Goal: Information Seeking & Learning: Learn about a topic

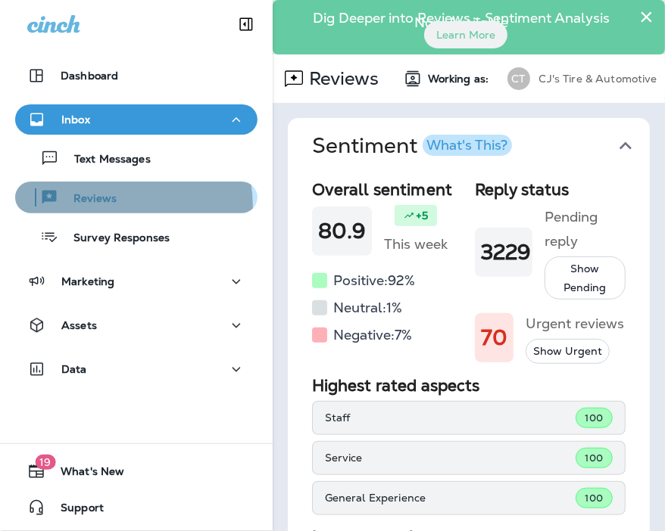
click at [104, 207] on div "Reviews" at bounding box center [68, 197] width 95 height 23
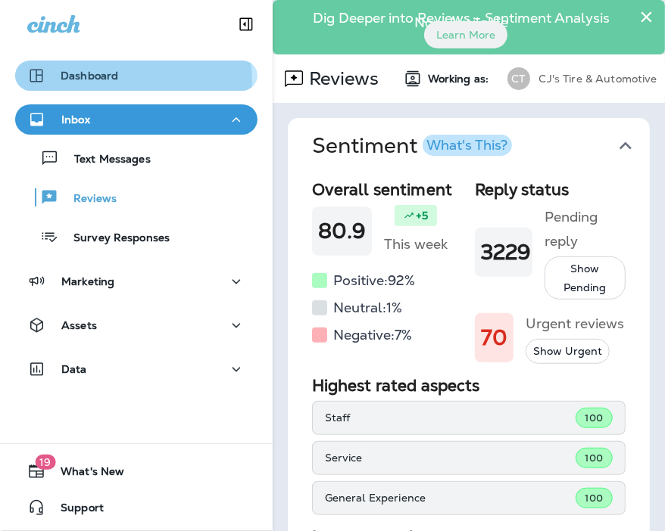
click at [101, 82] on p "Dashboard" at bounding box center [90, 76] width 58 height 12
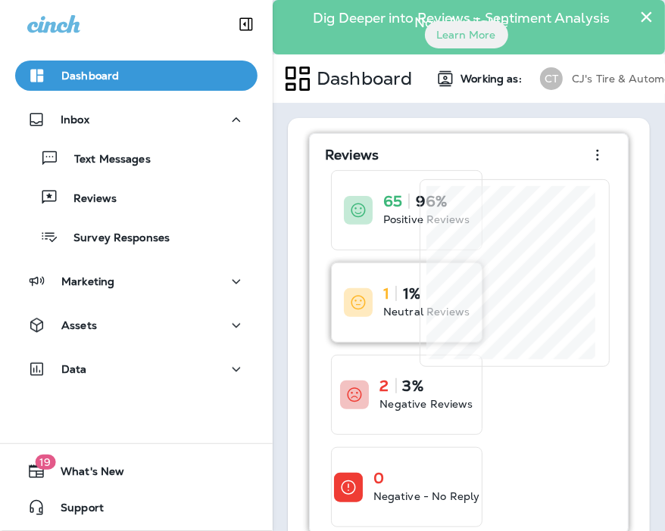
click at [372, 303] on div at bounding box center [358, 302] width 29 height 29
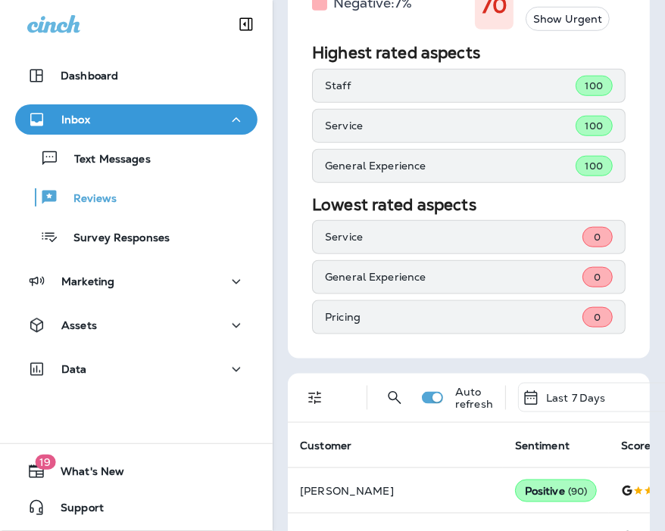
scroll to position [332, 0]
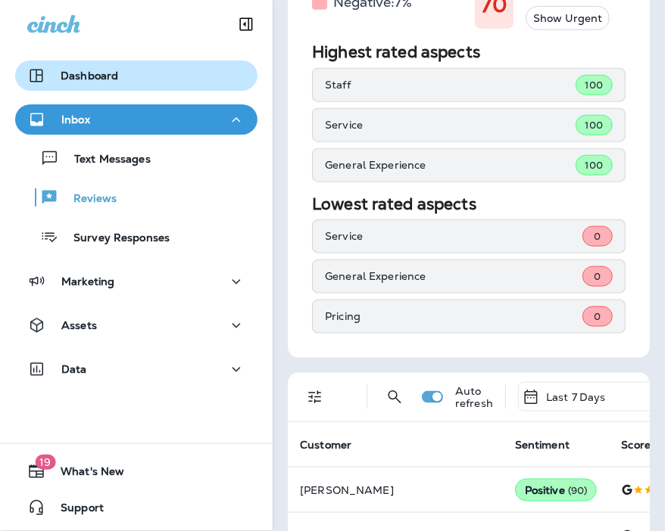
click at [188, 77] on div "Dashboard" at bounding box center [136, 76] width 218 height 18
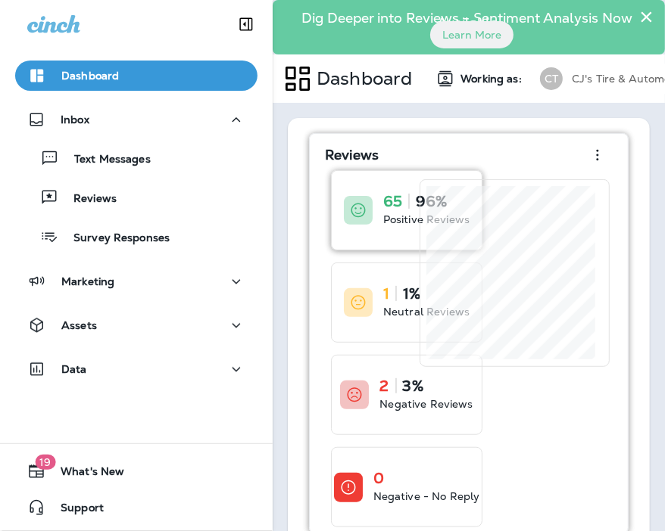
scroll to position [43, 0]
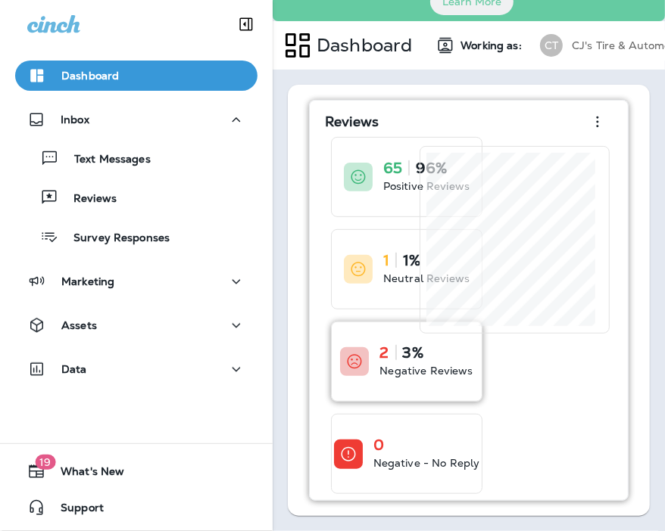
click at [401, 350] on div "2 3% Negative Reviews" at bounding box center [425, 361] width 93 height 33
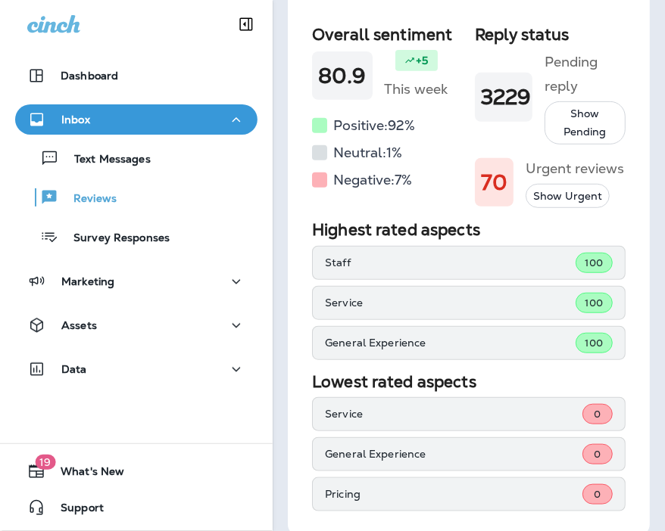
scroll to position [66, 0]
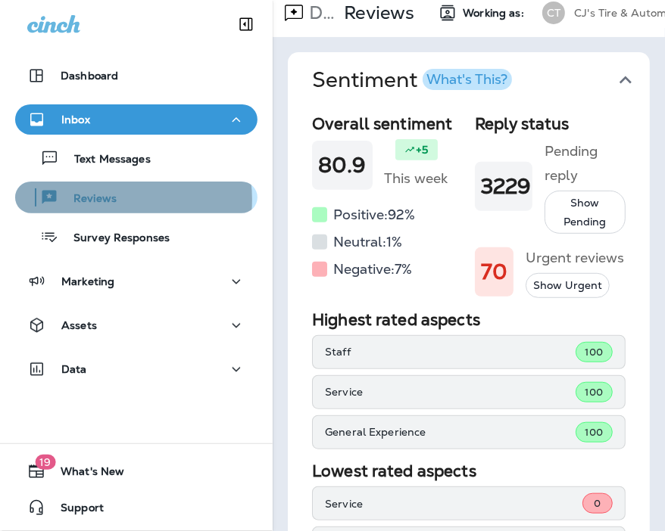
click at [108, 200] on p "Reviews" at bounding box center [87, 199] width 58 height 14
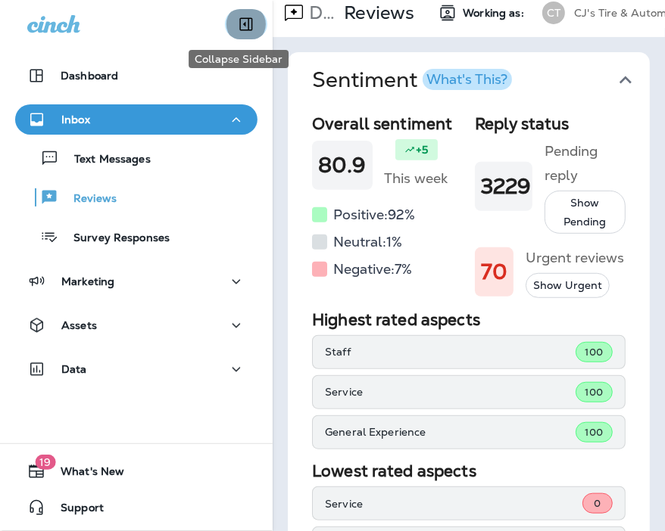
click at [240, 30] on icon "Collapse Sidebar" at bounding box center [246, 24] width 13 height 13
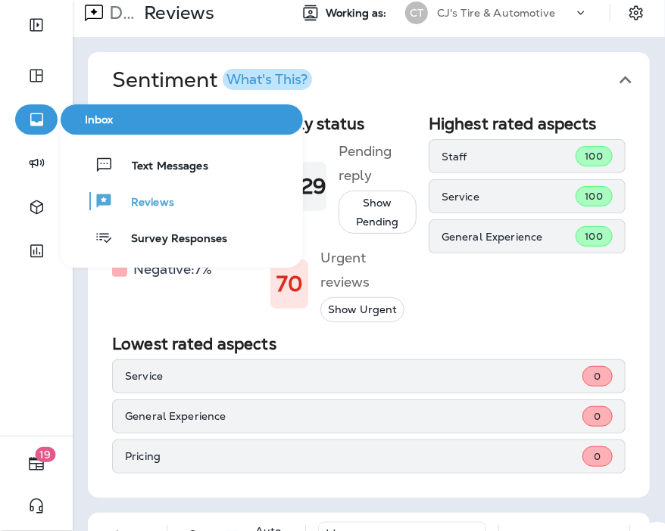
click at [33, 114] on icon "button" at bounding box center [36, 120] width 13 height 13
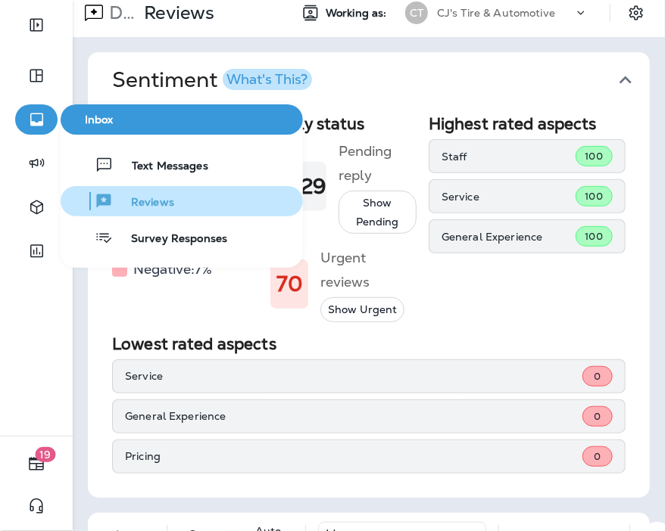
click at [144, 210] on span "Reviews" at bounding box center [143, 203] width 61 height 14
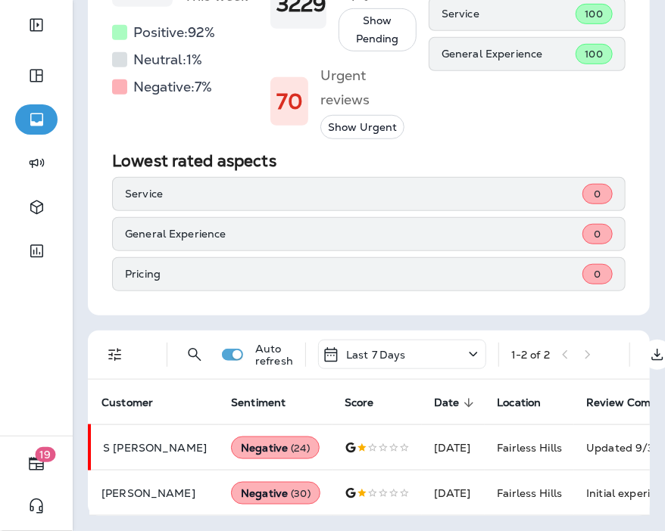
scroll to position [267, 0]
click at [109, 346] on icon "Filters" at bounding box center [115, 355] width 18 height 18
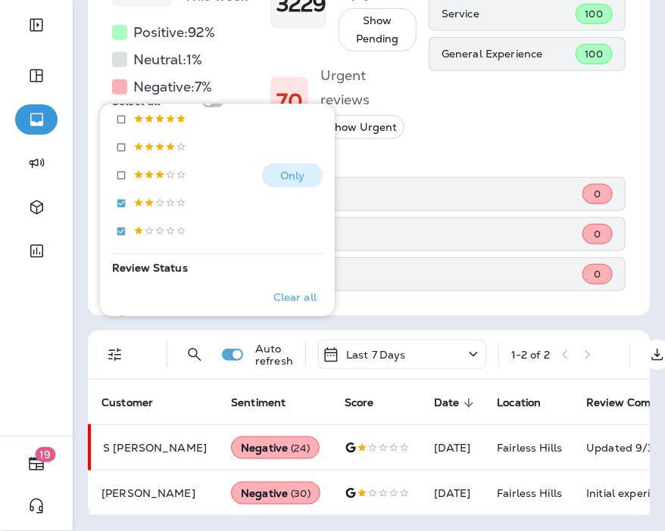
scroll to position [291, 0]
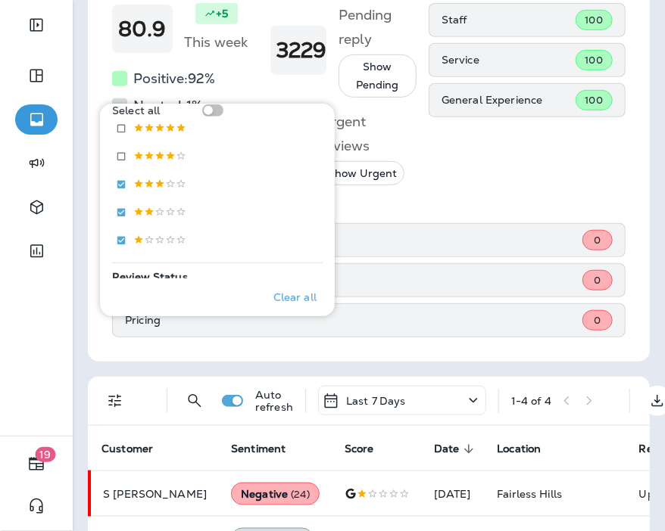
scroll to position [267, 0]
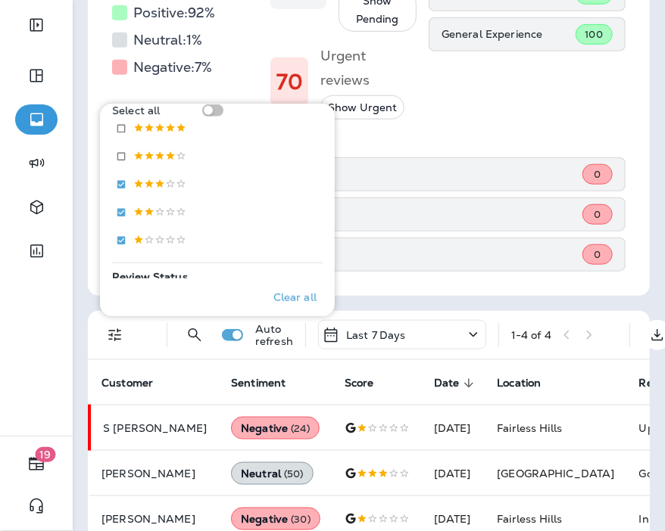
click at [436, 117] on div "Highest rated aspects Staff 100 Service 100 General Experience 100" at bounding box center [526, 16] width 197 height 208
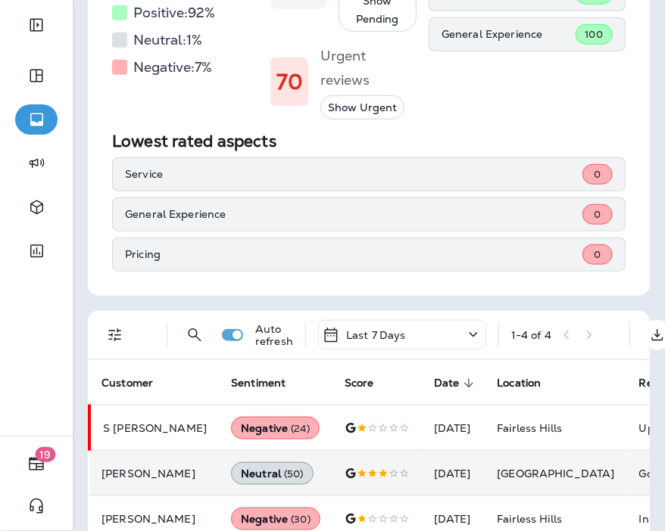
click at [160, 477] on td "[PERSON_NAME]" at bounding box center [153, 473] width 129 height 45
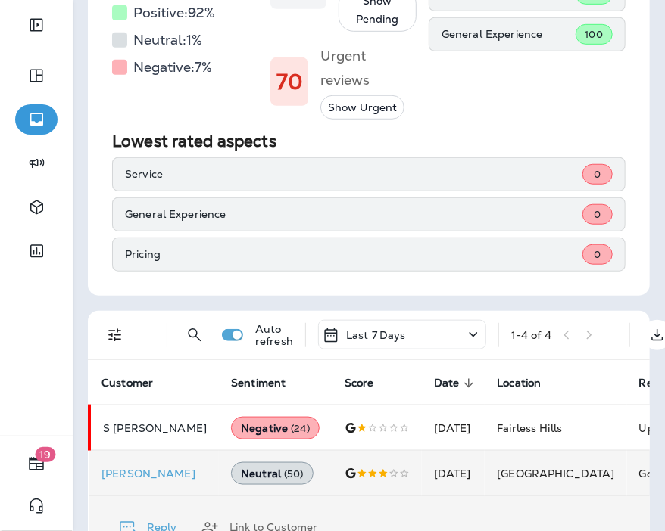
scroll to position [720, 0]
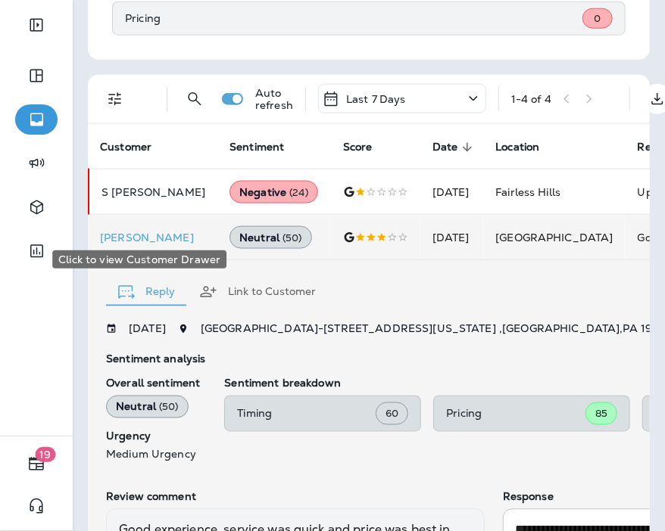
click at [157, 240] on div "Click to view Customer Drawer" at bounding box center [139, 255] width 177 height 30
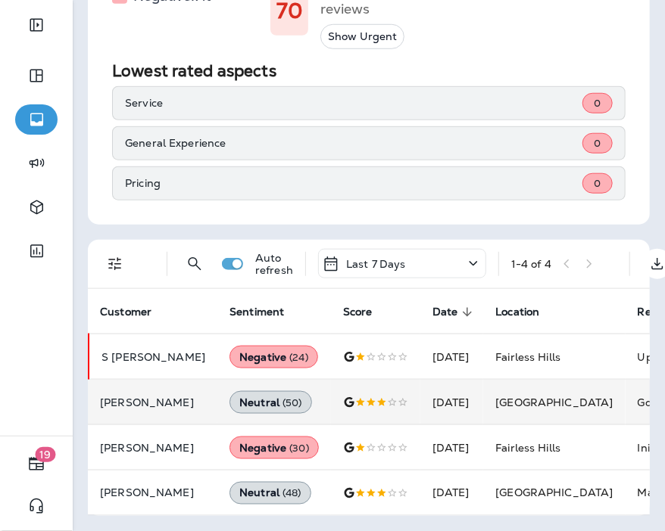
scroll to position [345, 0]
click at [133, 397] on p "[PERSON_NAME]" at bounding box center [152, 403] width 105 height 12
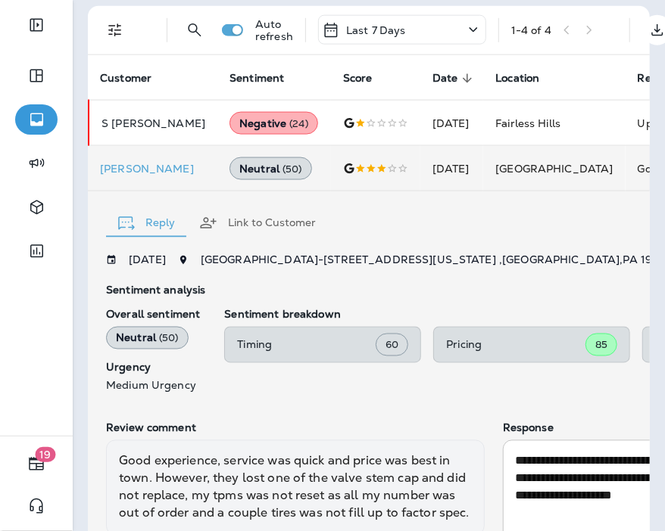
scroll to position [571, 0]
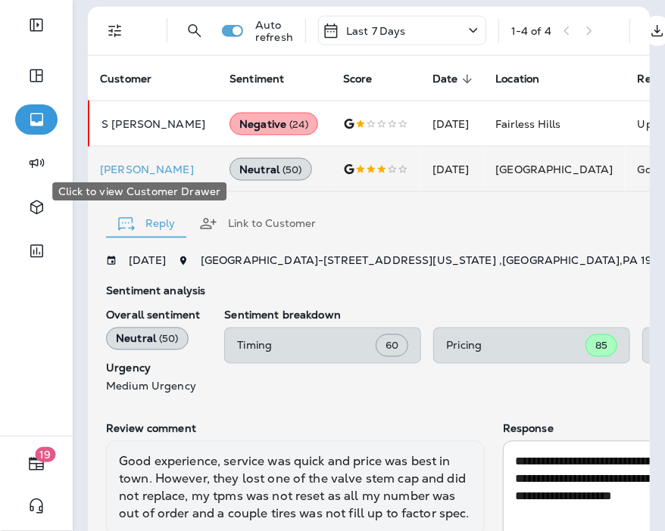
click at [148, 163] on p "[PERSON_NAME]" at bounding box center [152, 169] width 105 height 12
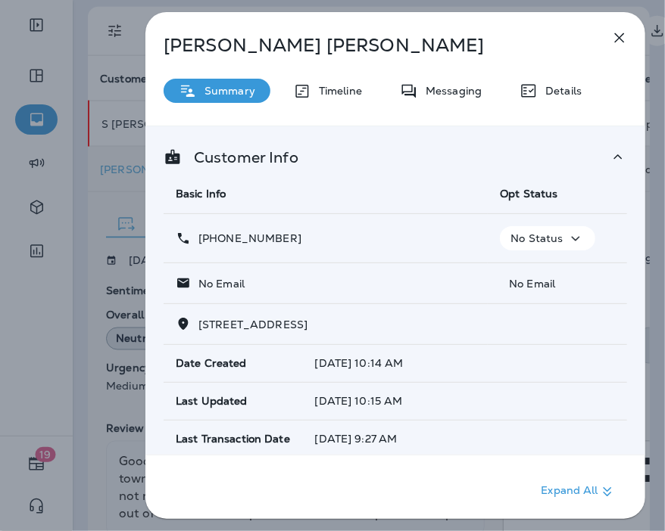
drag, startPoint x: 294, startPoint y: 233, endPoint x: 213, endPoint y: 237, distance: 81.8
click at [213, 237] on div "[PHONE_NUMBER]" at bounding box center [326, 239] width 300 height 16
copy p "[PHONE_NUMBER]"
click at [624, 40] on icon "button" at bounding box center [619, 38] width 18 height 18
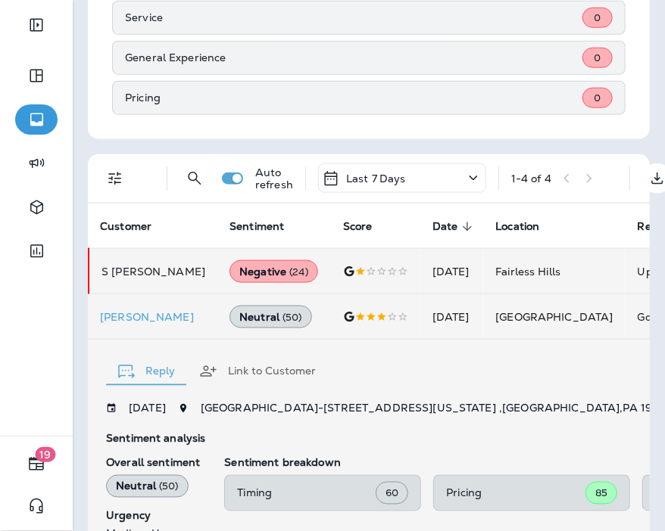
click at [149, 272] on p "S [PERSON_NAME]" at bounding box center [153, 272] width 104 height 12
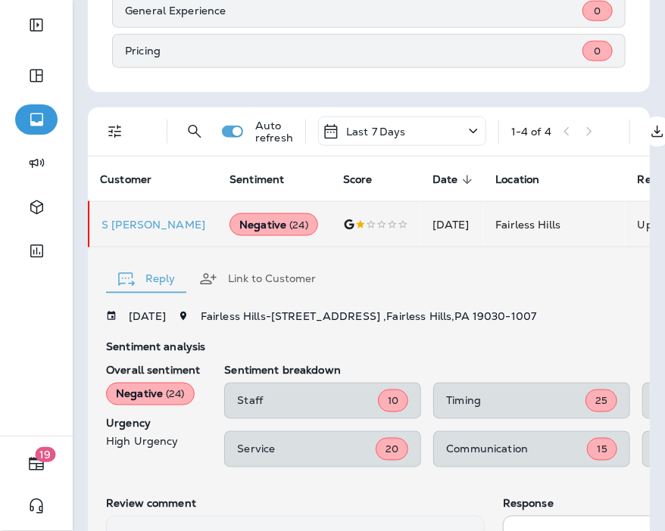
scroll to position [463, 0]
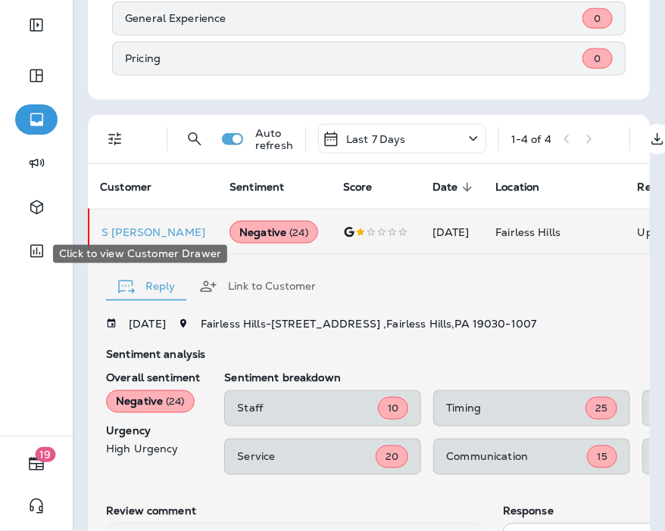
click at [132, 230] on p "S [PERSON_NAME]" at bounding box center [153, 232] width 104 height 12
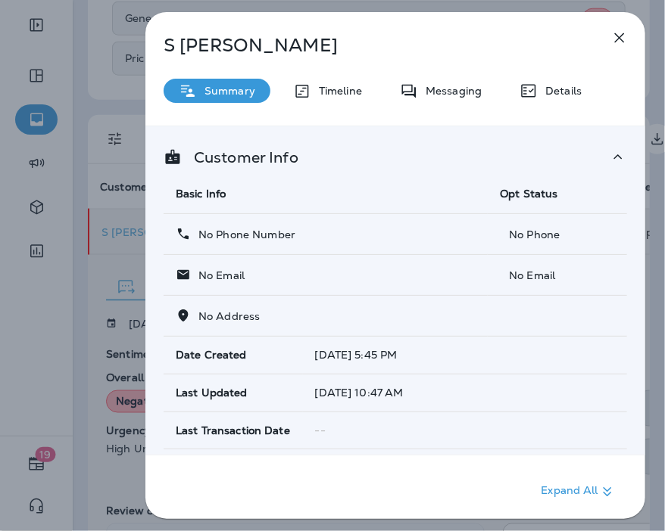
click at [616, 37] on icon "button" at bounding box center [619, 38] width 18 height 18
